Goal: Information Seeking & Learning: Learn about a topic

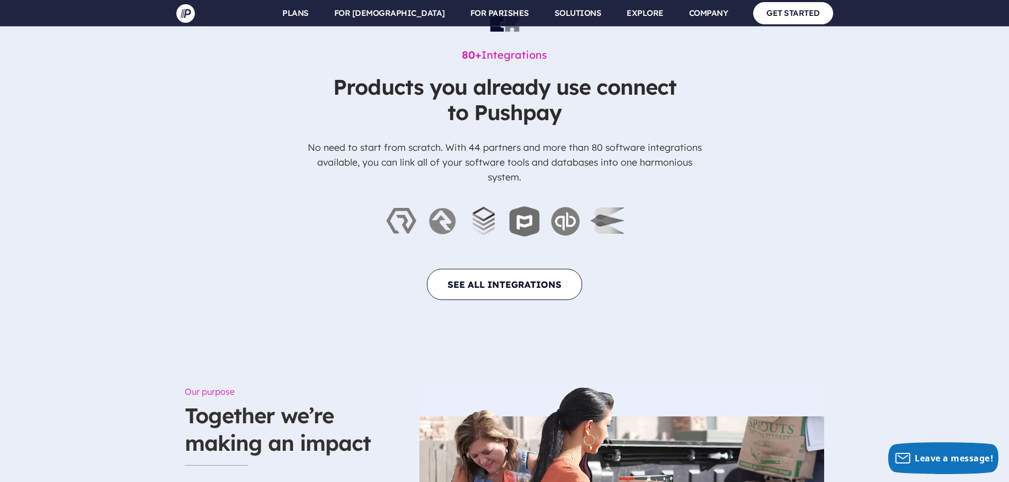
scroll to position [3644, 0]
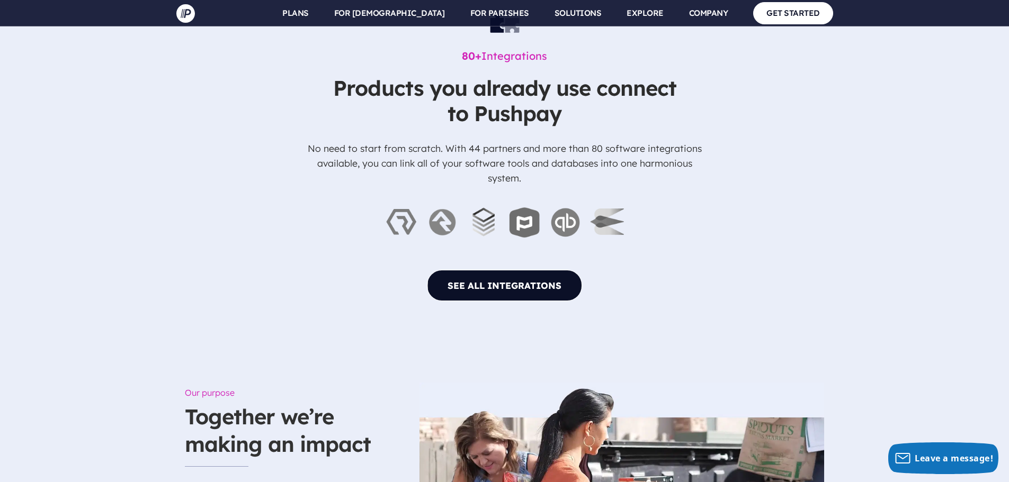
click at [502, 270] on link "SEE ALL INTEGRATIONS" at bounding box center [504, 285] width 155 height 31
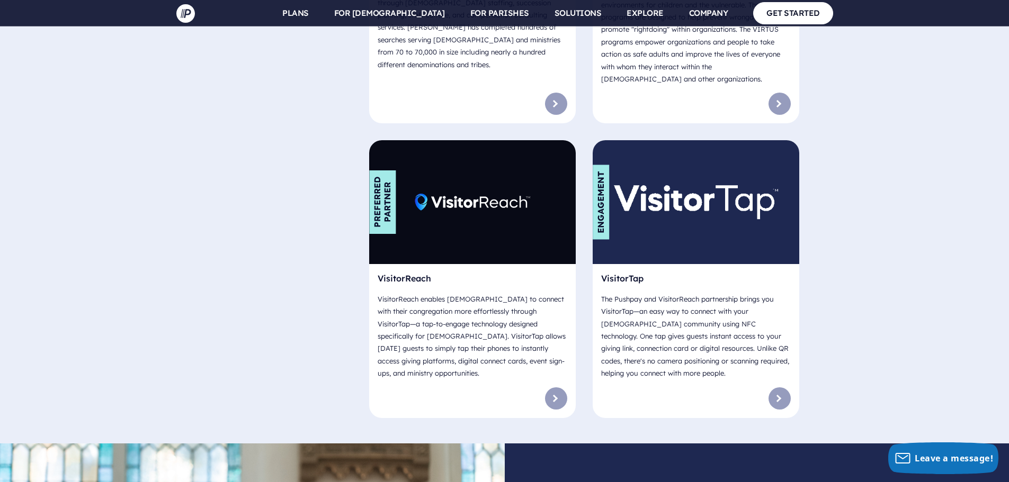
scroll to position [7828, 0]
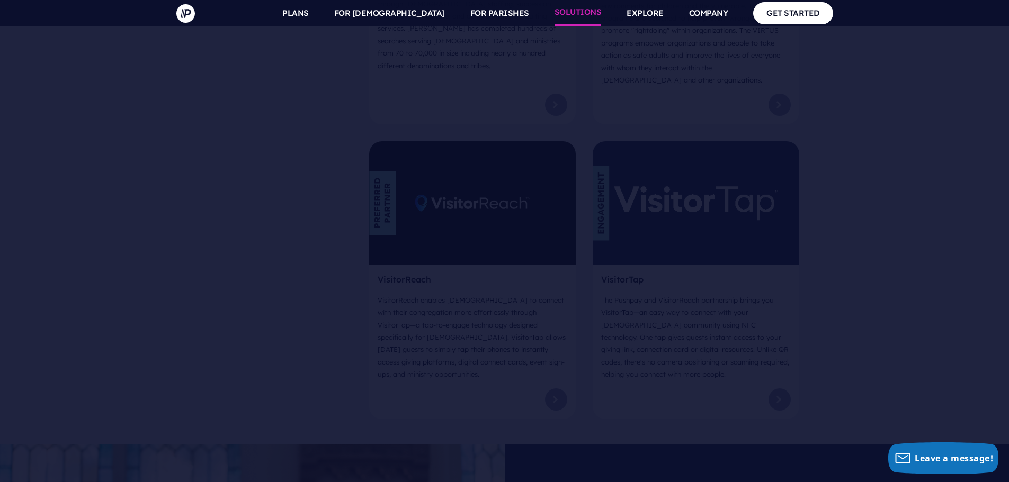
click at [560, 14] on link "SOLUTIONS" at bounding box center [577, 13] width 47 height 26
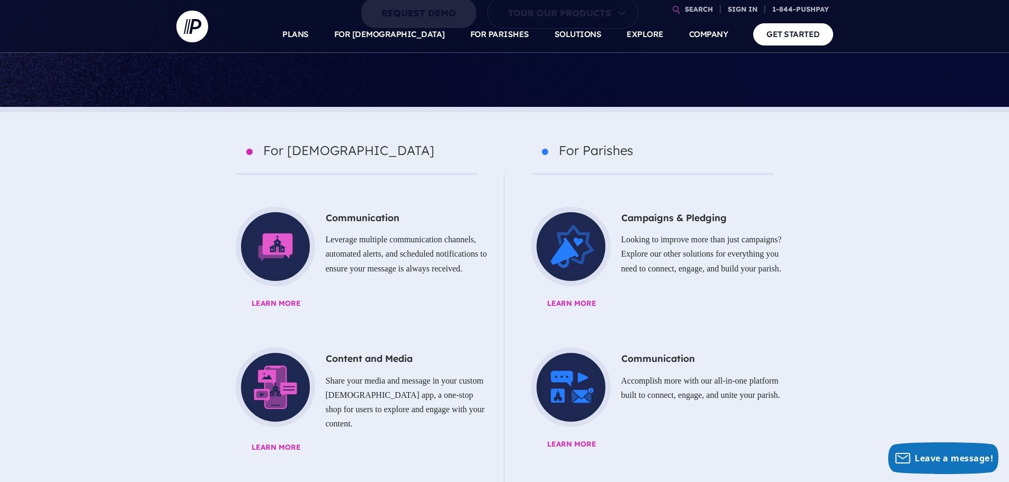
scroll to position [407, 0]
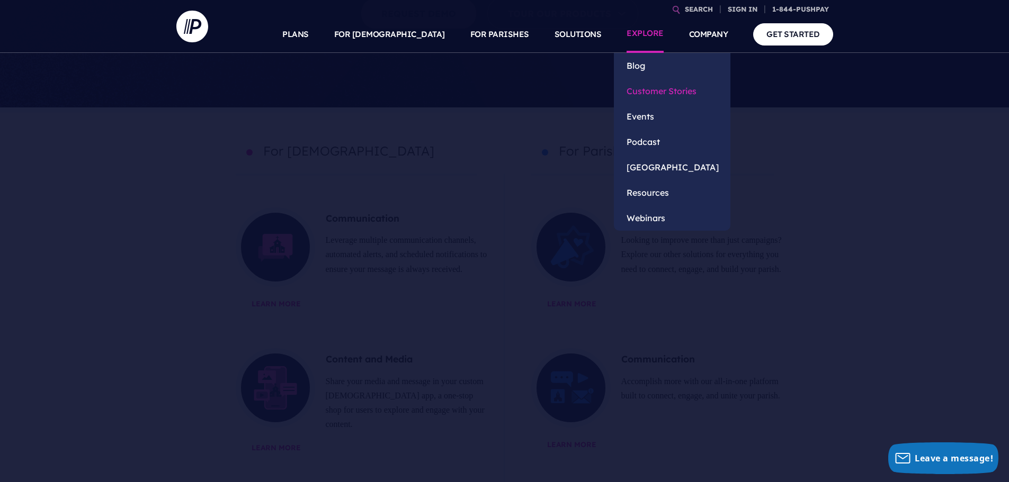
click at [648, 84] on link "Customer Stories" at bounding box center [672, 90] width 116 height 25
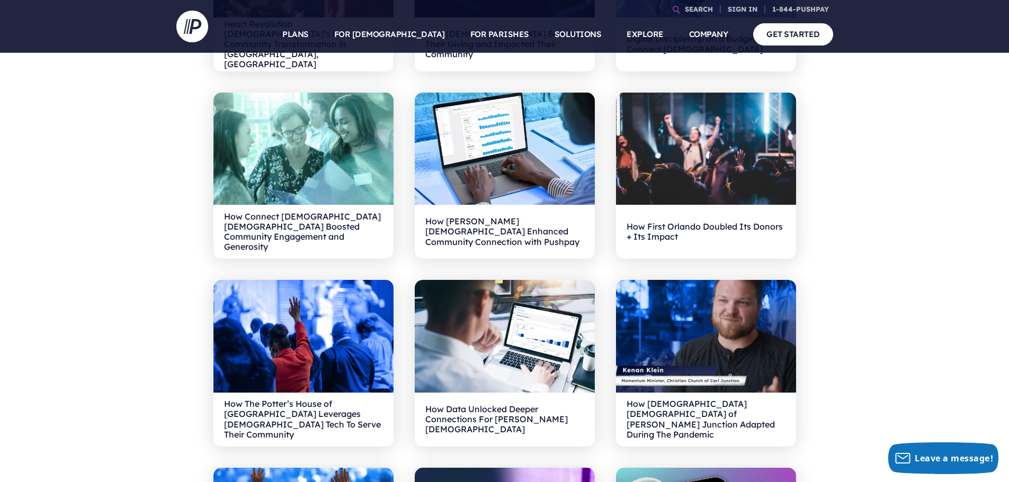
scroll to position [736, 0]
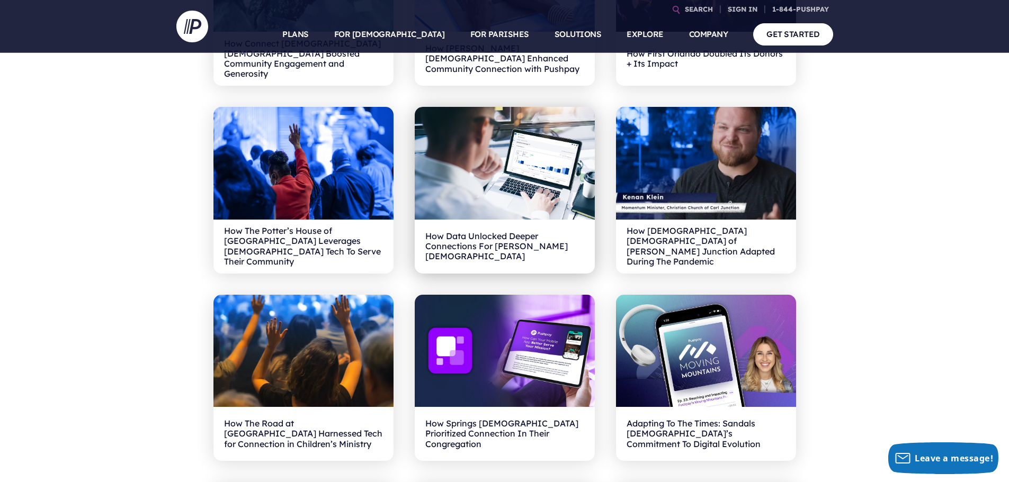
click at [488, 189] on img at bounding box center [505, 163] width 180 height 113
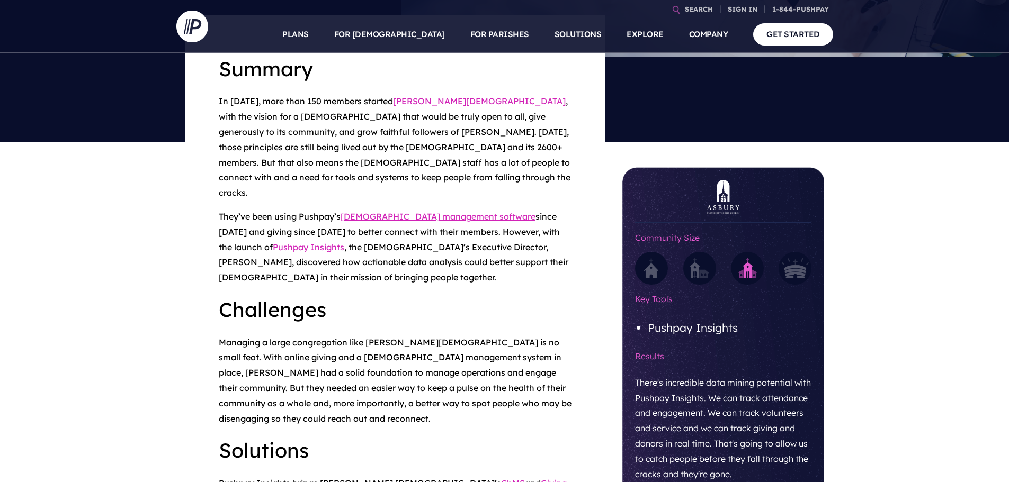
scroll to position [371, 0]
